Goal: Information Seeking & Learning: Learn about a topic

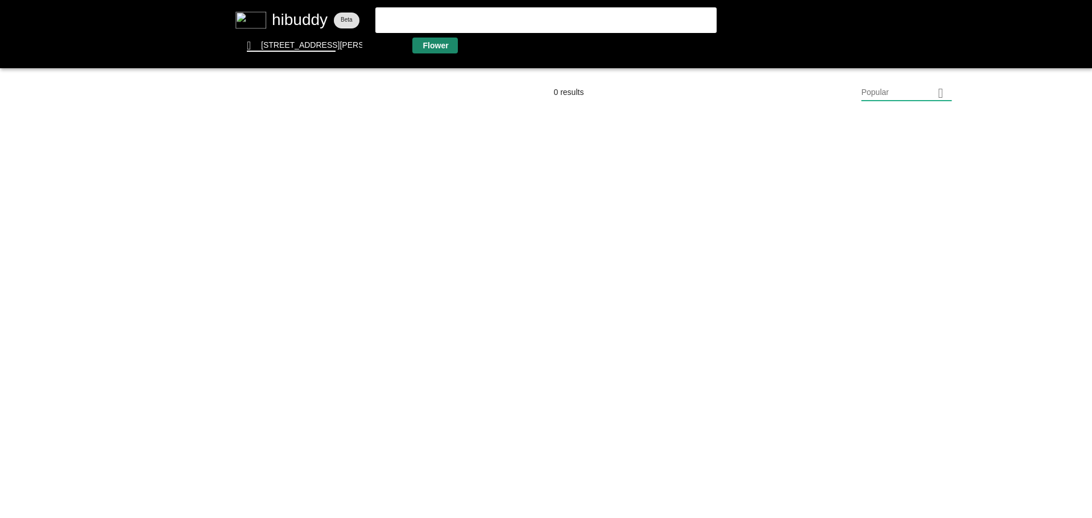
click at [436, 48] on flt-glass-pane at bounding box center [546, 259] width 1092 height 518
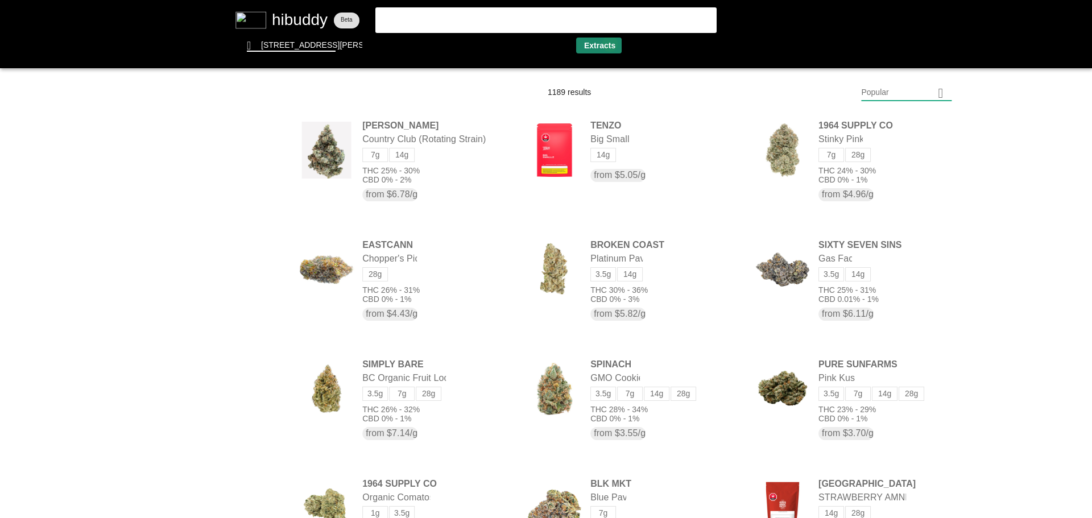
drag, startPoint x: 610, startPoint y: 44, endPoint x: 595, endPoint y: 61, distance: 23.4
click at [610, 44] on flt-glass-pane at bounding box center [546, 259] width 1092 height 518
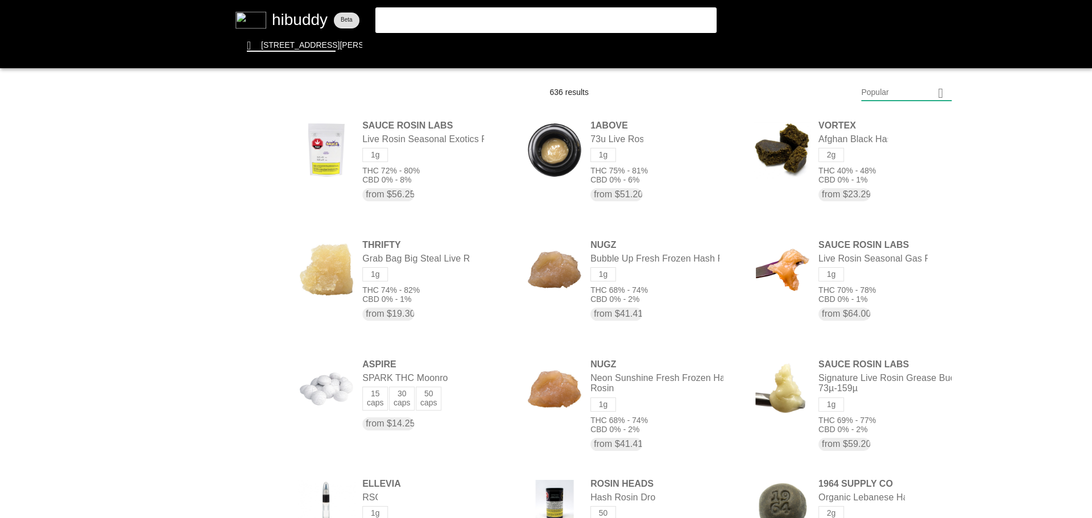
click at [921, 90] on flt-glass-pane at bounding box center [546, 259] width 1092 height 518
click at [868, 396] on flt-glass-pane at bounding box center [546, 259] width 1092 height 518
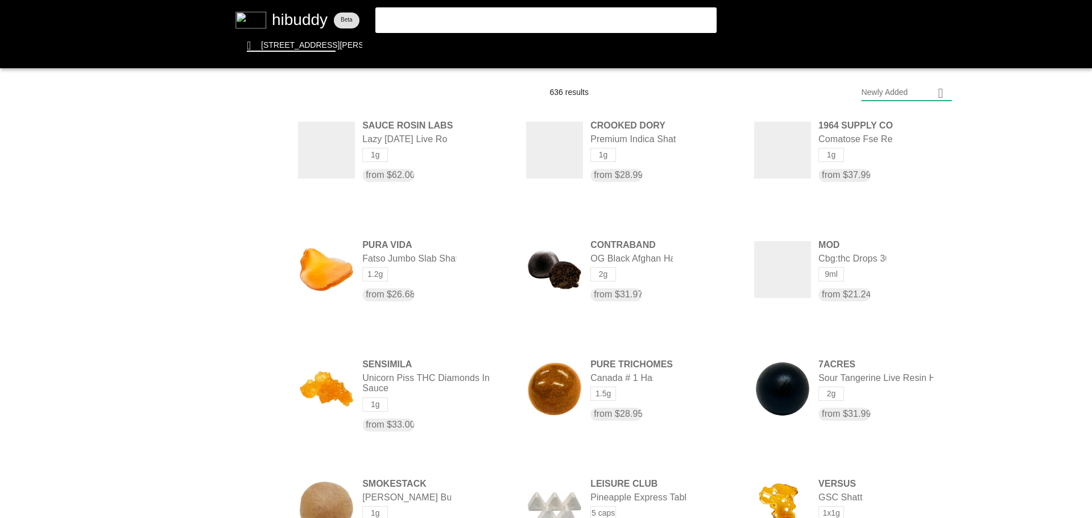
click at [254, 284] on flt-glass-pane at bounding box center [546, 259] width 1092 height 518
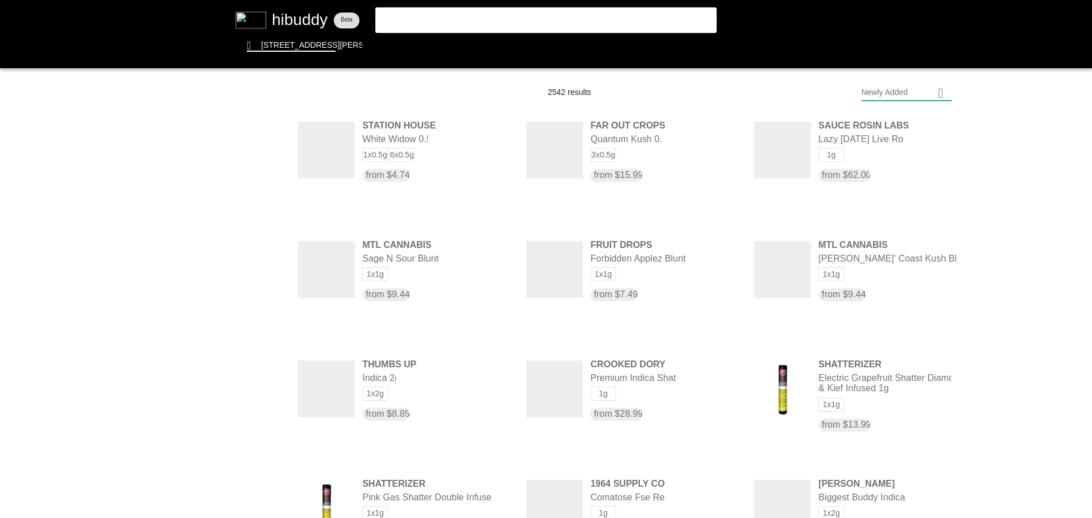
click at [258, 309] on flt-glass-pane at bounding box center [546, 259] width 1092 height 518
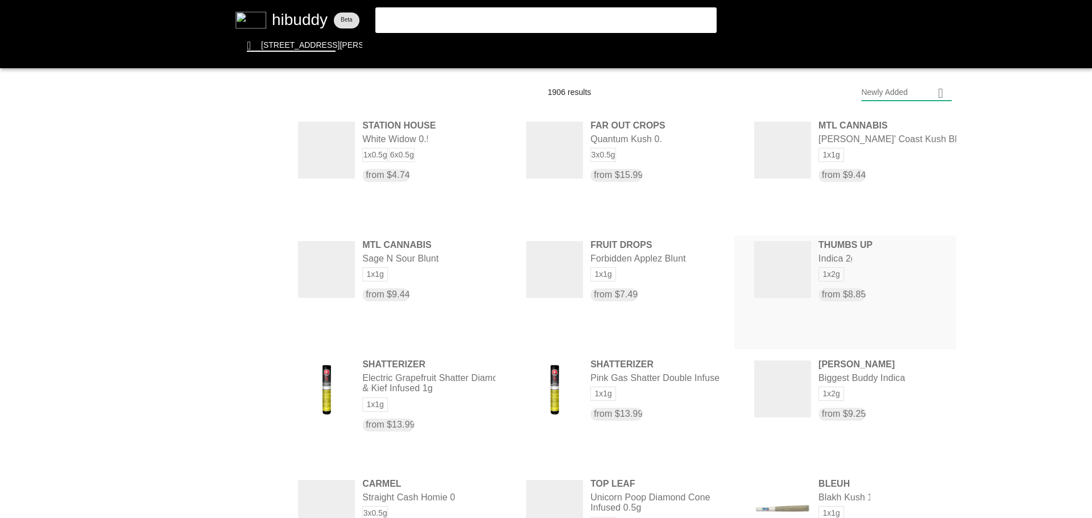
click at [841, 251] on flt-glass-pane at bounding box center [546, 259] width 1092 height 518
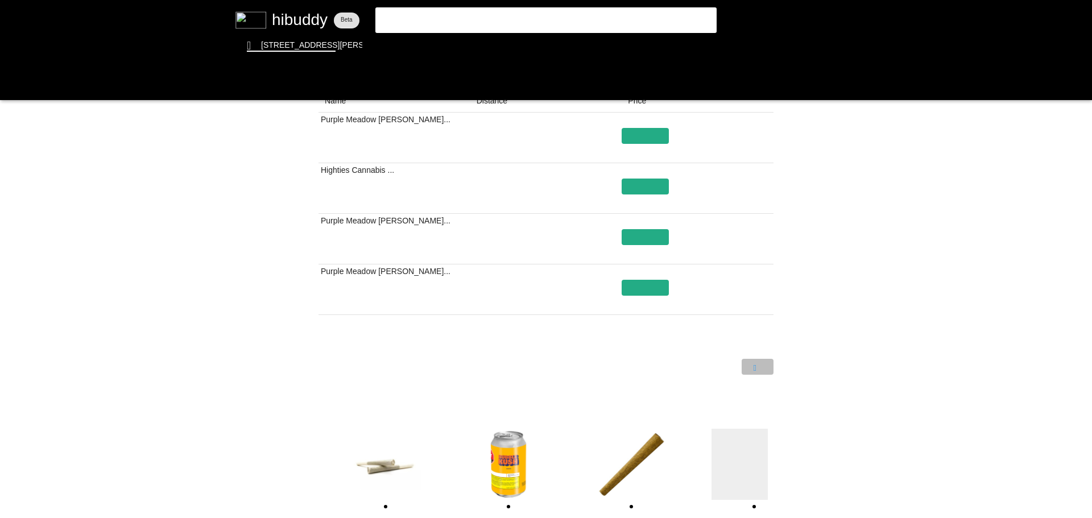
click at [762, 372] on flt-glass-pane at bounding box center [546, 259] width 1092 height 518
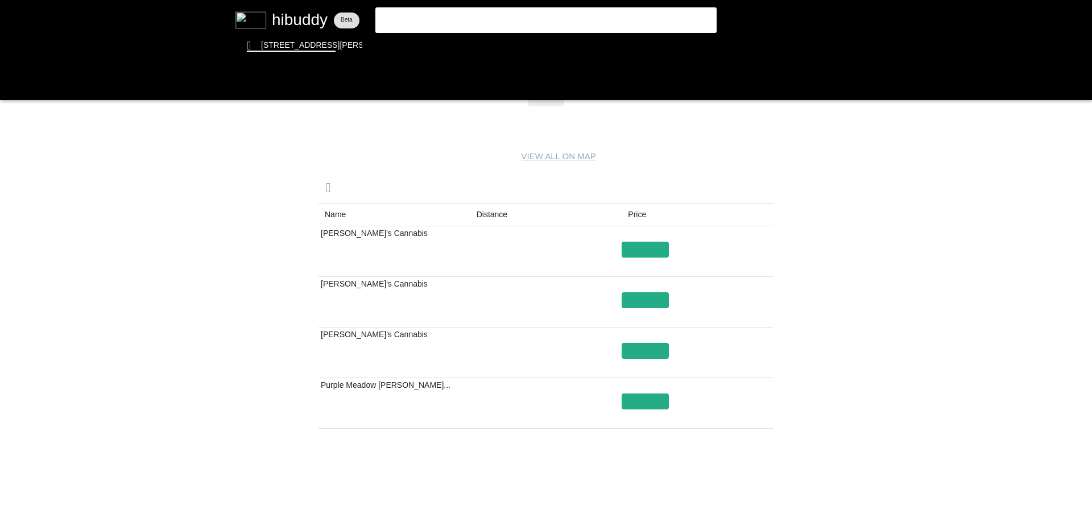
click at [726, 475] on flt-glass-pane at bounding box center [546, 259] width 1092 height 518
click at [627, 251] on flt-glass-pane at bounding box center [546, 259] width 1092 height 518
